Goal: Navigation & Orientation: Find specific page/section

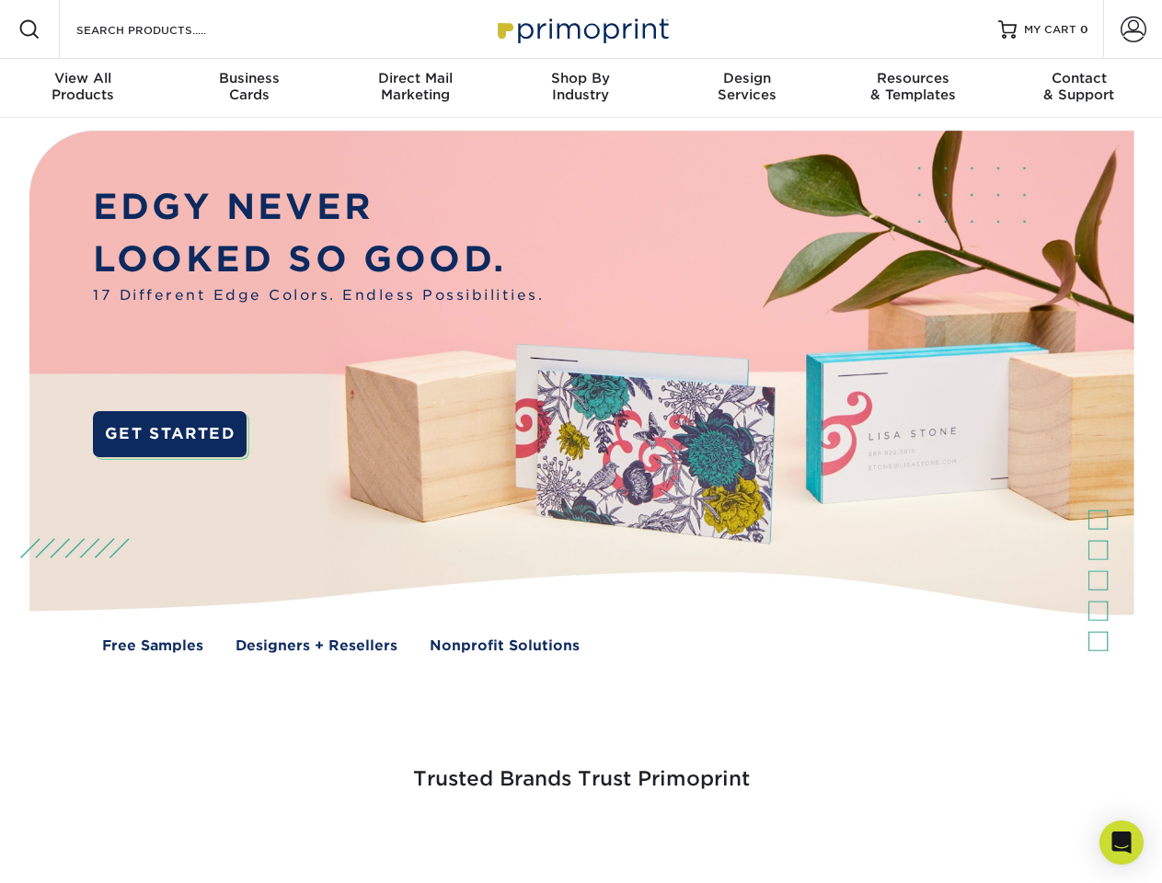
click at [1132, 29] on span at bounding box center [1133, 30] width 26 height 26
click at [83, 88] on div "View All Products" at bounding box center [83, 86] width 166 height 33
click at [248, 88] on div "Business Cards" at bounding box center [249, 86] width 166 height 33
click at [415, 88] on div "Direct Mail Marketing" at bounding box center [415, 86] width 166 height 33
click at [580, 88] on div "Shop By Industry" at bounding box center [581, 86] width 166 height 33
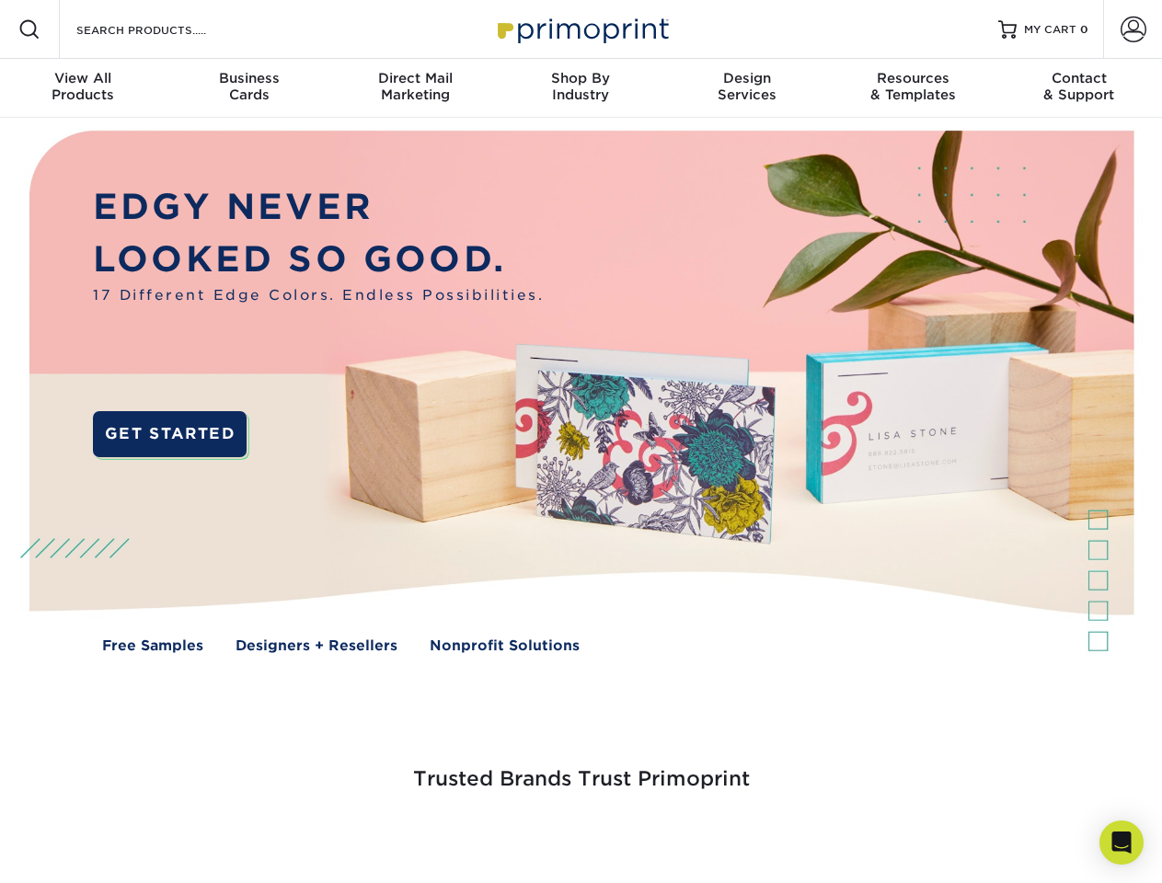
click at [747, 88] on div "Design Services" at bounding box center [747, 86] width 166 height 33
click at [913, 88] on div "Resources & Templates" at bounding box center [913, 86] width 166 height 33
click at [1079, 88] on div "Contact & Support" at bounding box center [1079, 86] width 166 height 33
click at [1121, 843] on icon "Open Intercom Messenger" at bounding box center [1121, 843] width 19 height 22
